Goal: Book appointment/travel/reservation

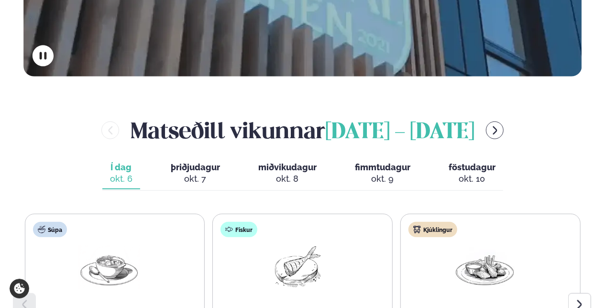
scroll to position [430, 0]
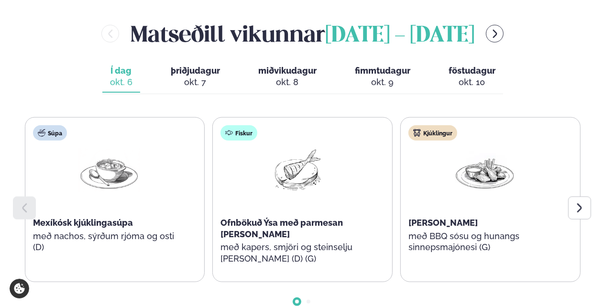
click at [579, 202] on icon at bounding box center [579, 207] width 11 height 11
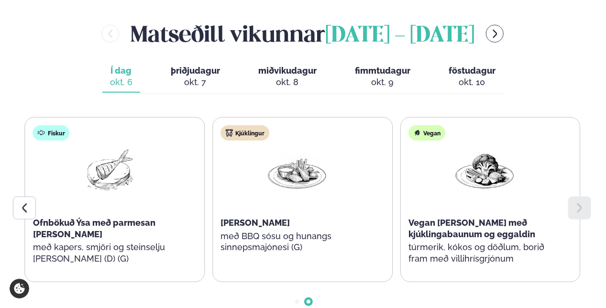
click at [17, 196] on div at bounding box center [24, 207] width 23 height 23
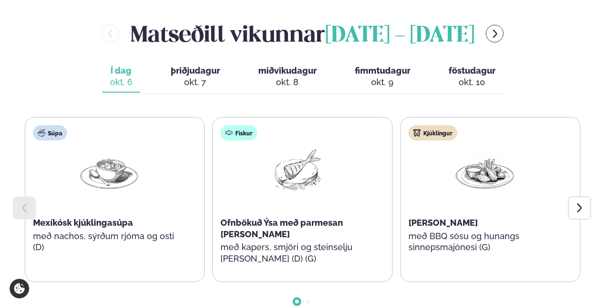
click at [200, 65] on span "þriðjudagur" at bounding box center [195, 70] width 49 height 10
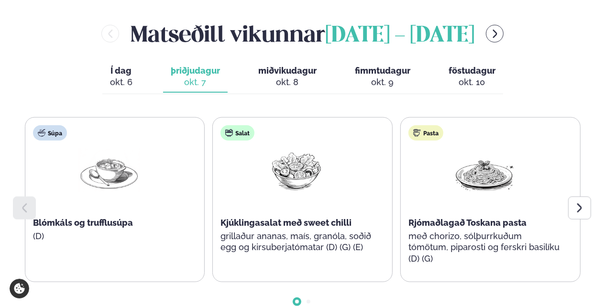
click at [584, 196] on div at bounding box center [579, 207] width 23 height 23
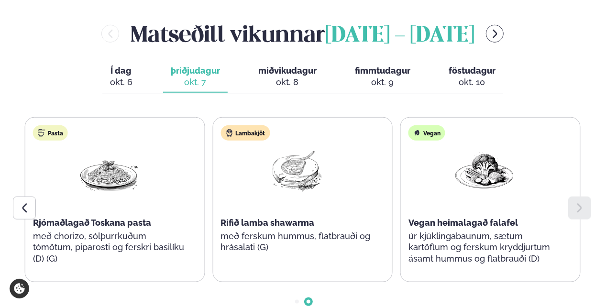
click at [296, 76] on div "okt. 8" at bounding box center [287, 81] width 58 height 11
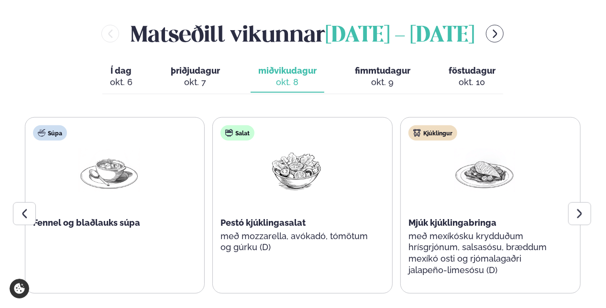
click at [579, 208] on icon at bounding box center [579, 213] width 11 height 11
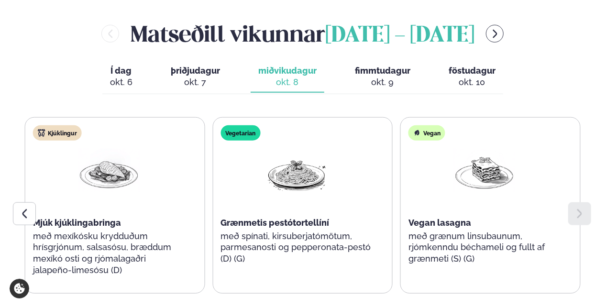
click at [372, 65] on span "fimmtudagur" at bounding box center [382, 70] width 55 height 10
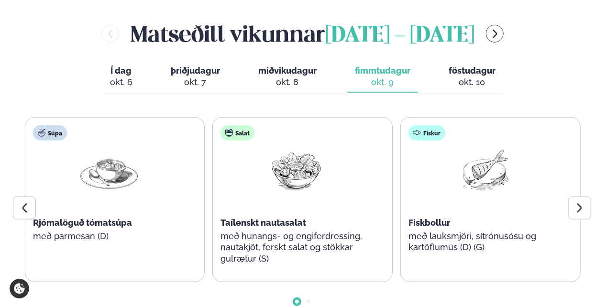
click at [285, 61] on button "miðvikudagur mið. [DATE]" at bounding box center [288, 77] width 74 height 32
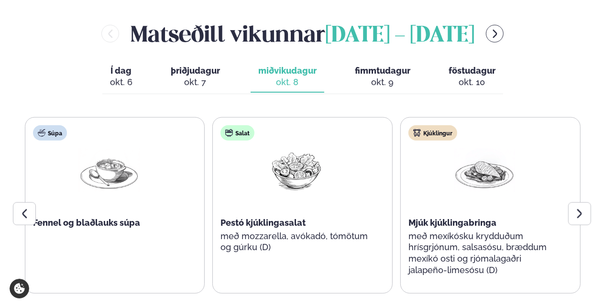
click at [586, 202] on div at bounding box center [579, 213] width 23 height 23
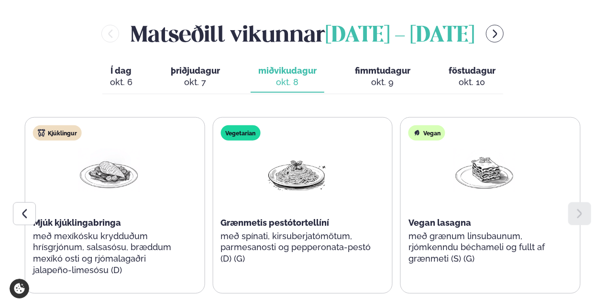
click at [379, 76] on div "okt. 9" at bounding box center [382, 81] width 55 height 11
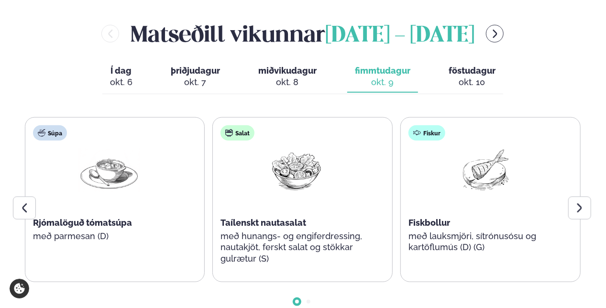
click at [198, 65] on span "þriðjudagur" at bounding box center [195, 70] width 49 height 10
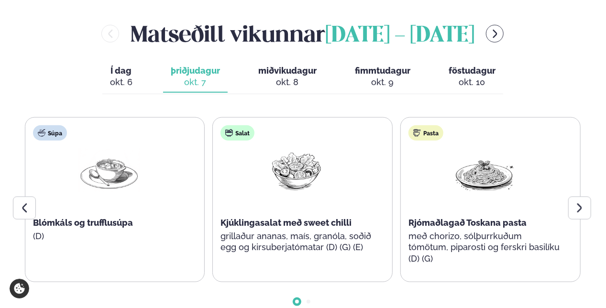
click at [300, 76] on div "okt. 8" at bounding box center [287, 81] width 58 height 11
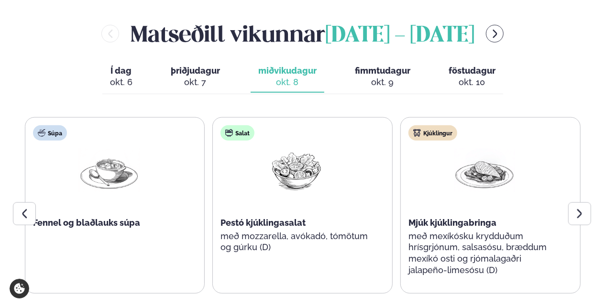
click at [382, 76] on div "okt. 9" at bounding box center [382, 81] width 55 height 11
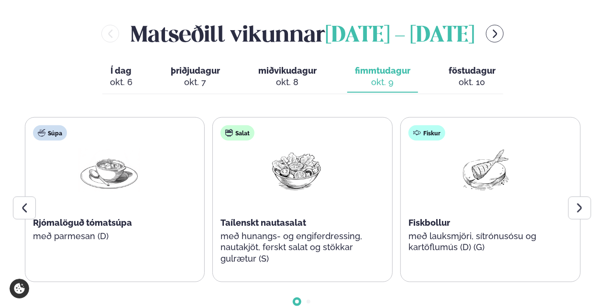
click at [584, 202] on icon at bounding box center [579, 207] width 11 height 11
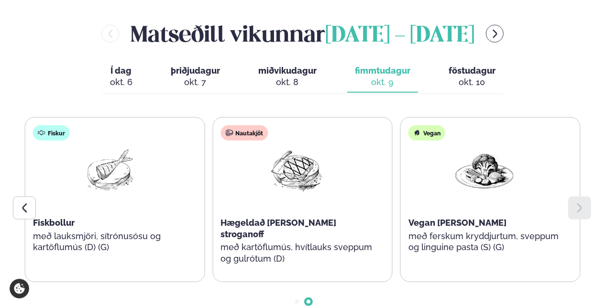
click at [459, 65] on span "föstudagur" at bounding box center [471, 70] width 47 height 10
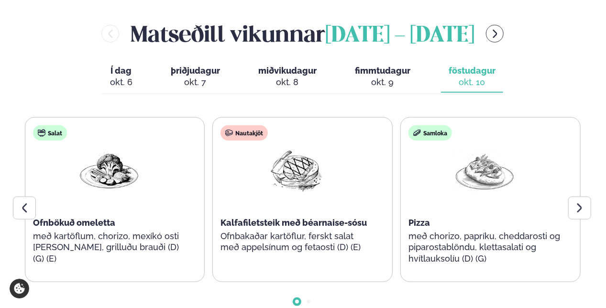
click at [583, 202] on icon at bounding box center [579, 207] width 11 height 11
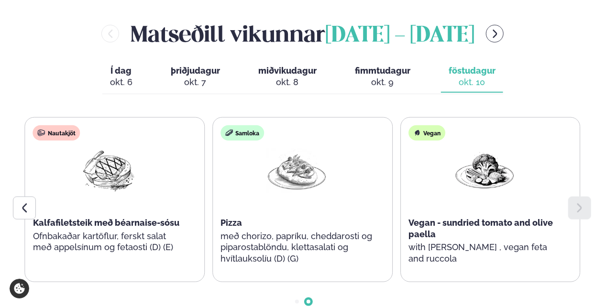
click at [20, 202] on icon at bounding box center [24, 207] width 11 height 11
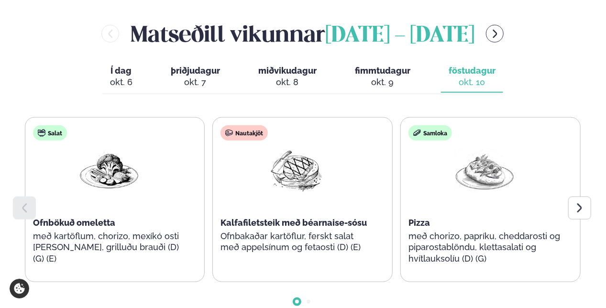
click at [106, 61] on button "Í dag Í d. [DATE]" at bounding box center [121, 77] width 38 height 32
